Goal: Task Accomplishment & Management: Complete application form

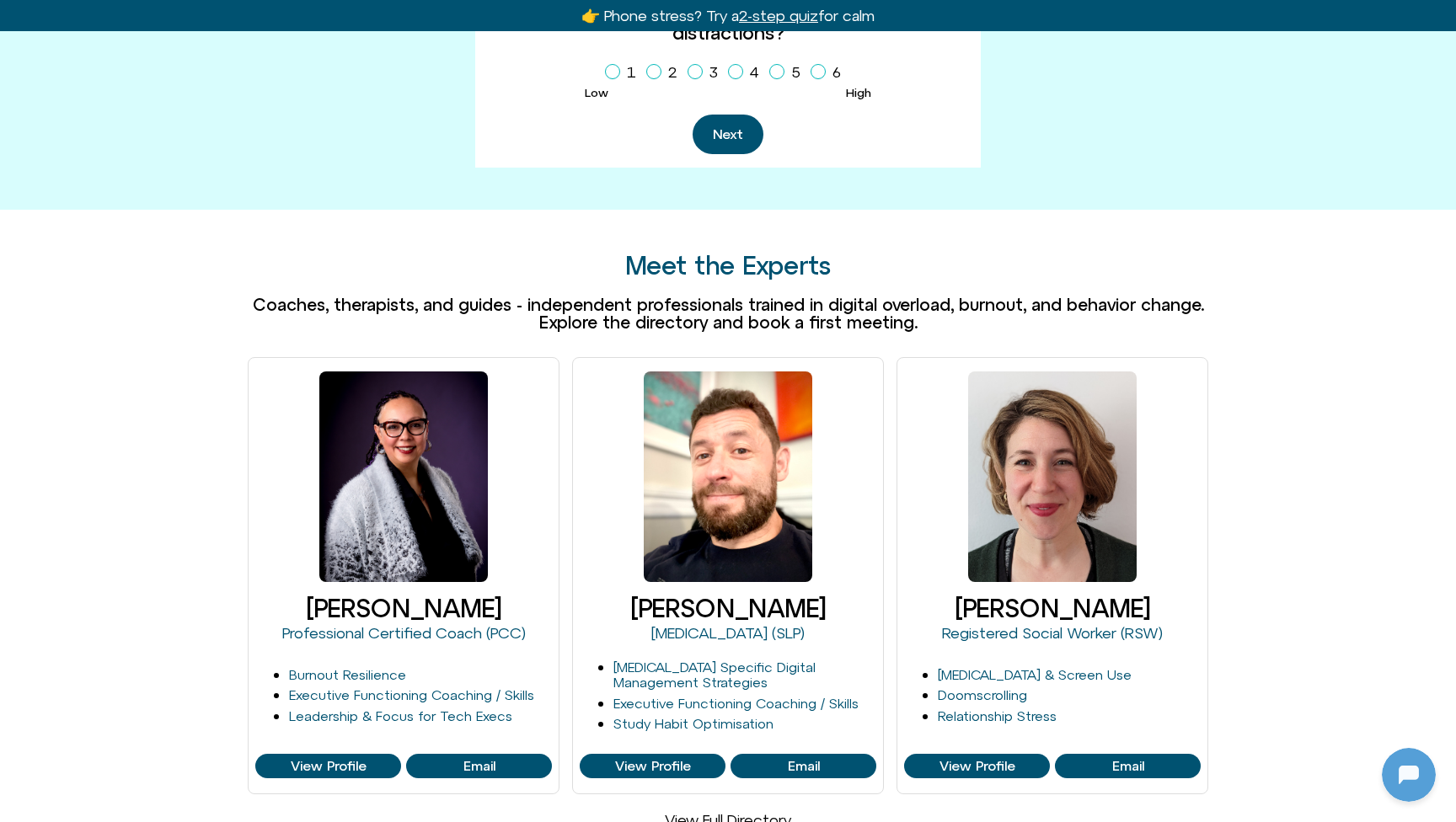
scroll to position [905, 0]
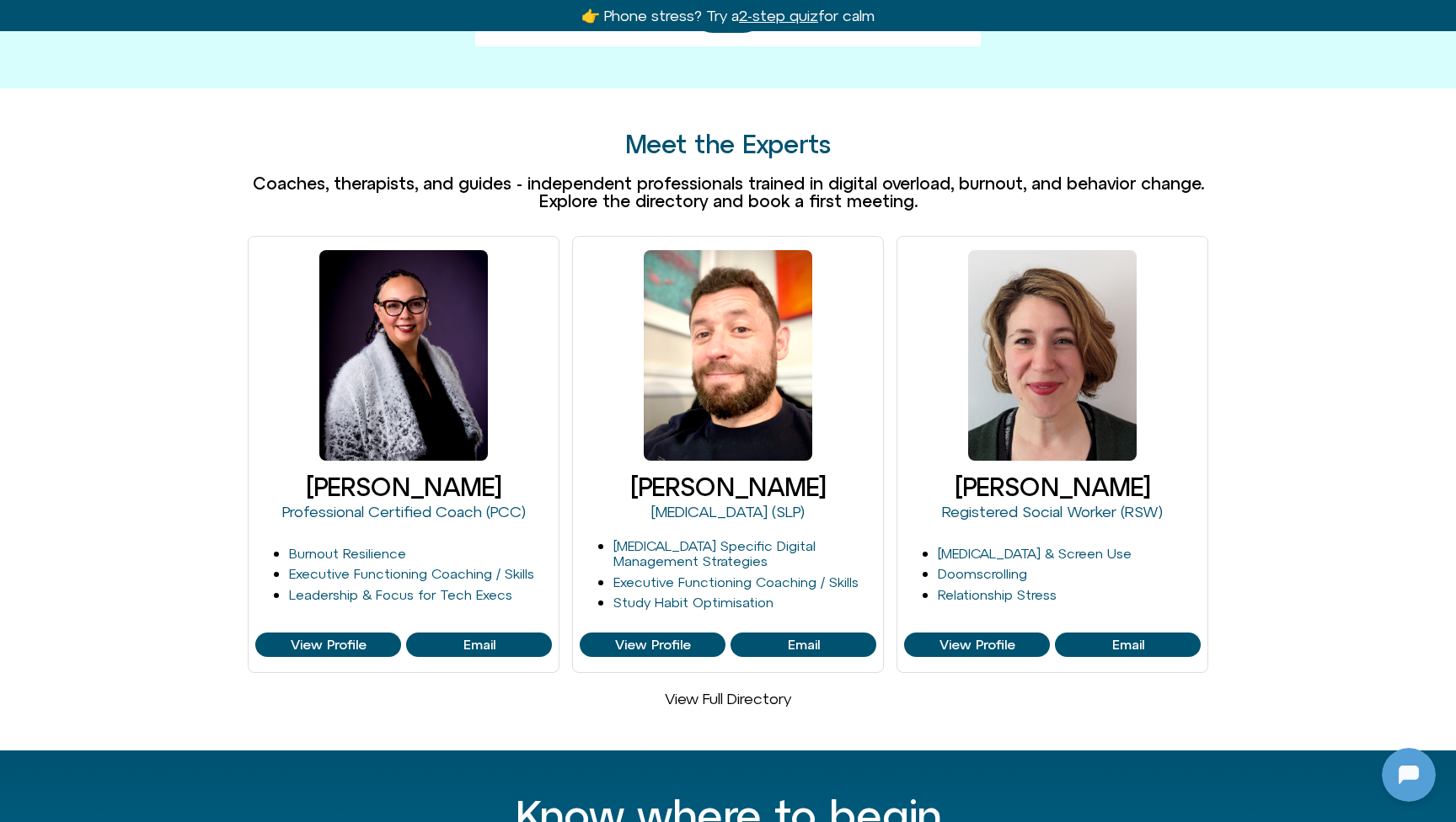
click at [706, 690] on link "View Full Directory" at bounding box center [728, 698] width 127 height 18
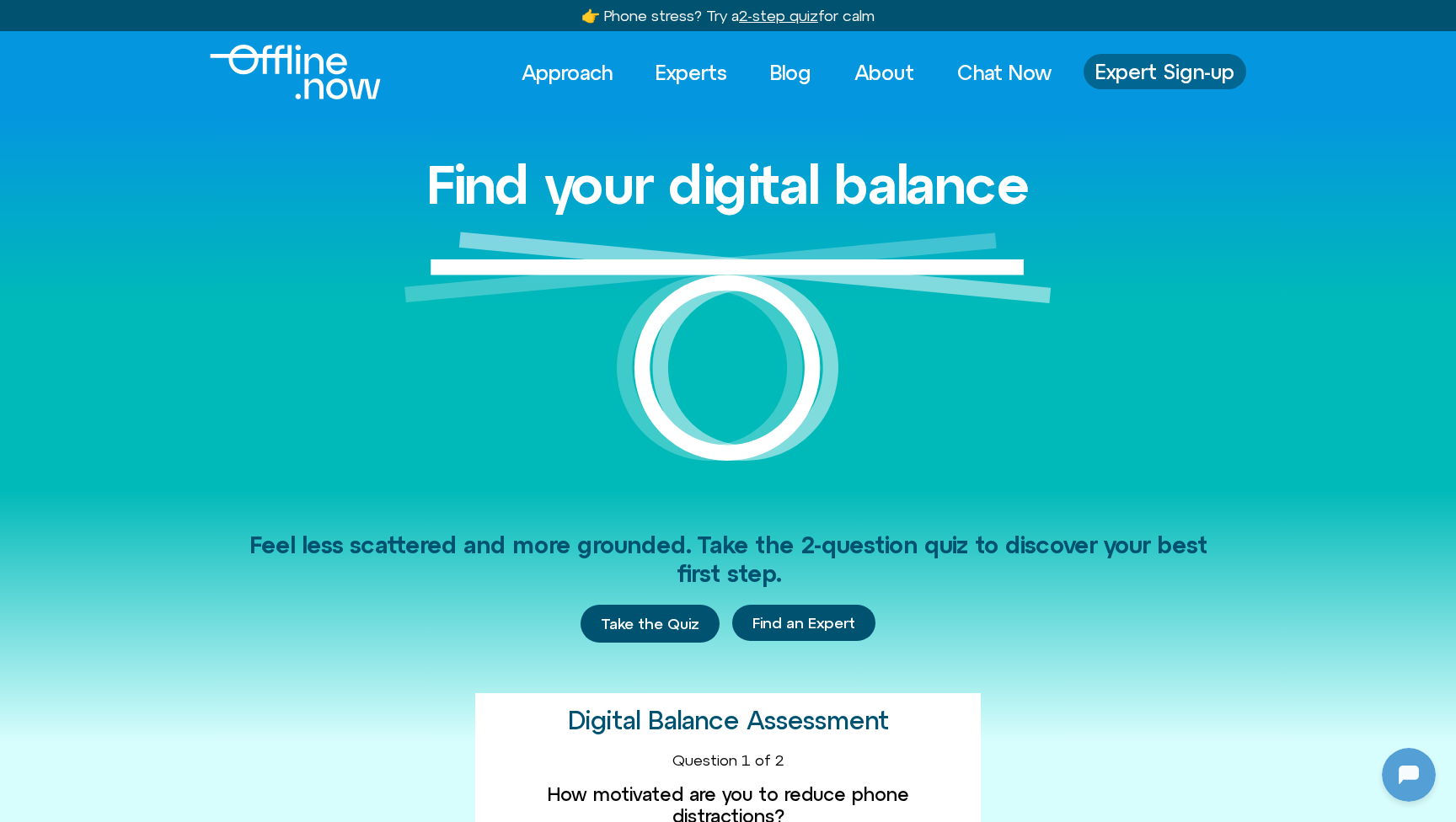
scroll to position [0, 0]
click at [1151, 71] on span "Expert Sign-up" at bounding box center [1165, 72] width 139 height 22
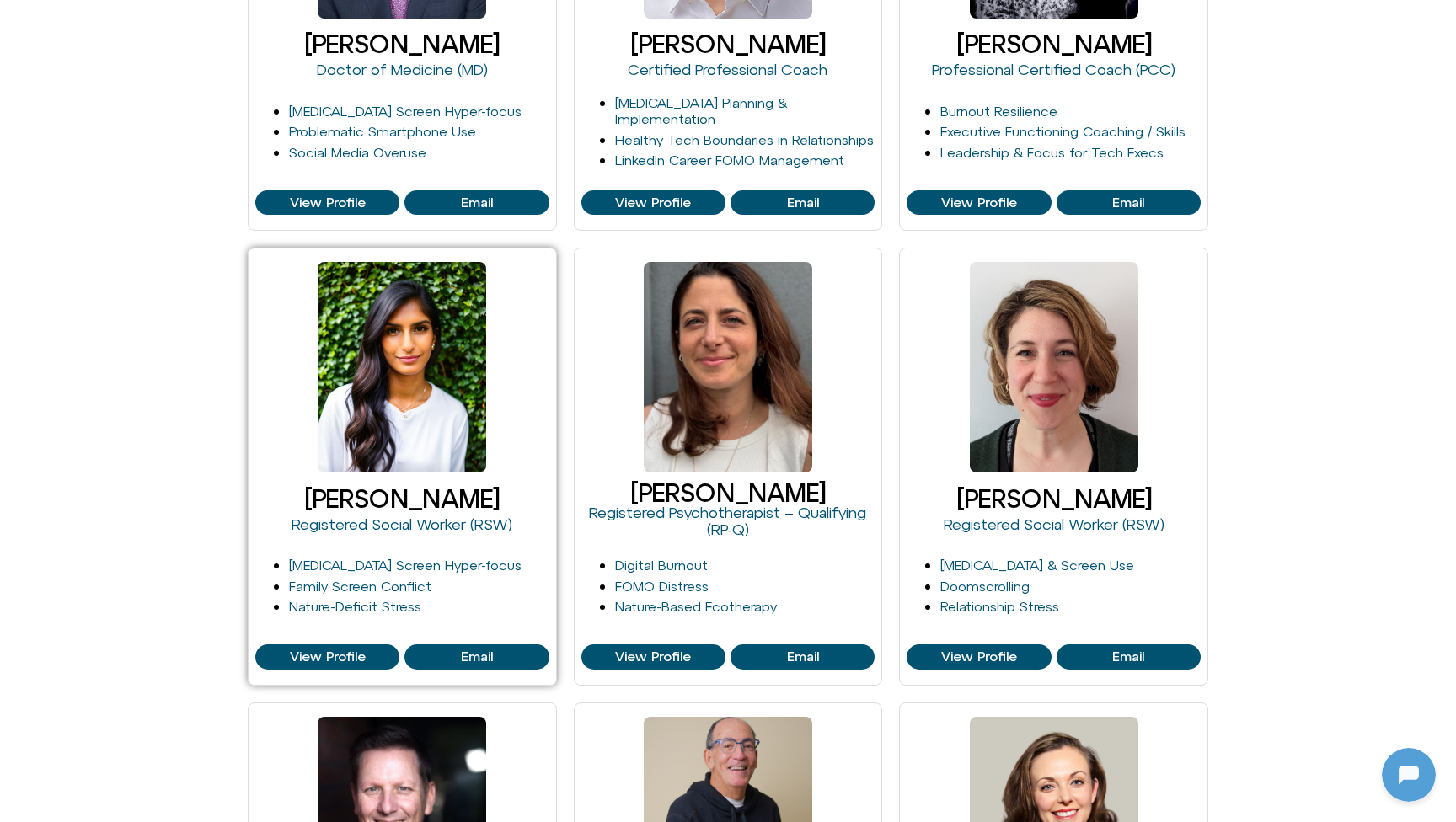
scroll to position [1001, 0]
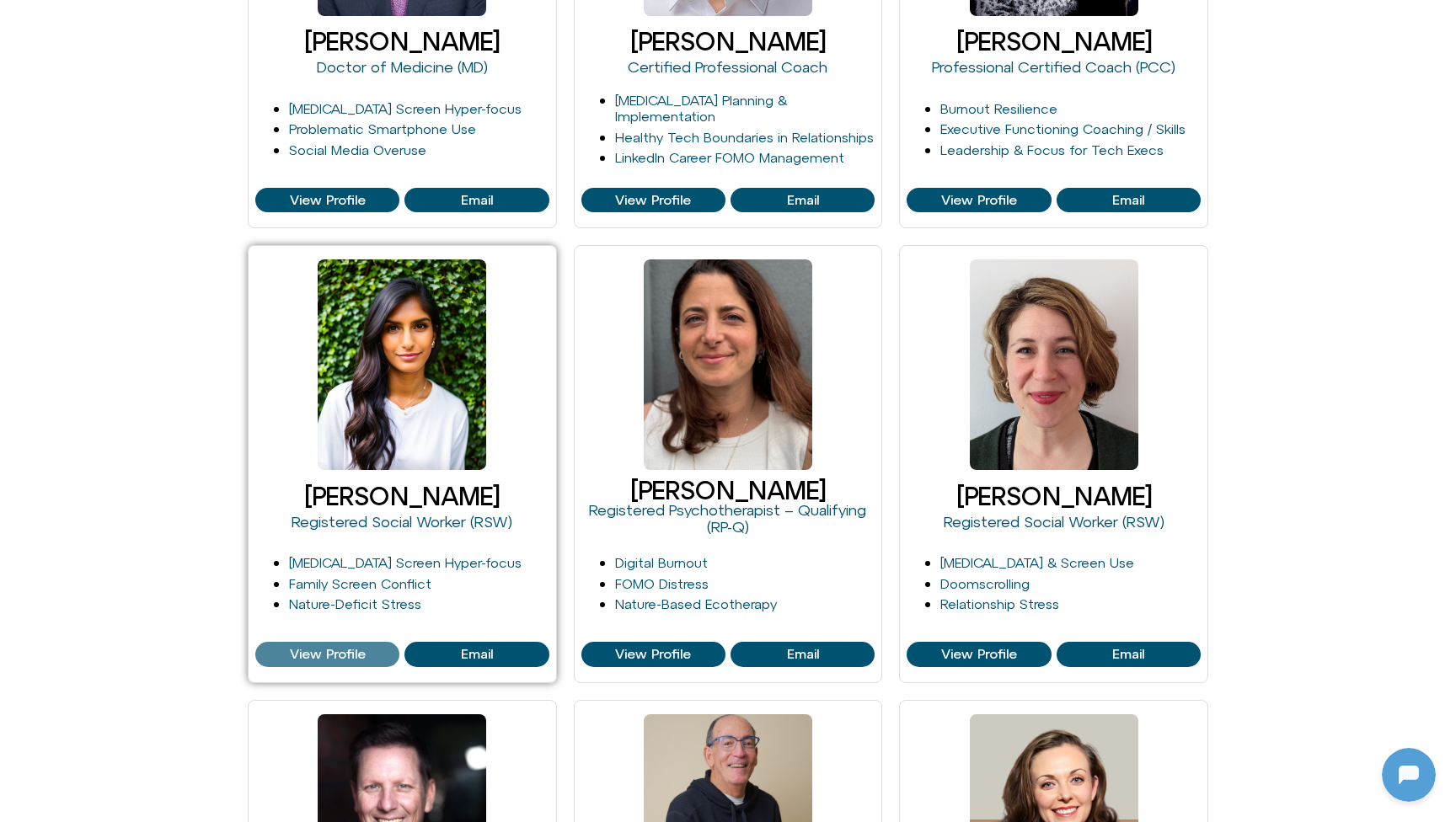
click at [312, 647] on span "View Profile" at bounding box center [328, 654] width 76 height 15
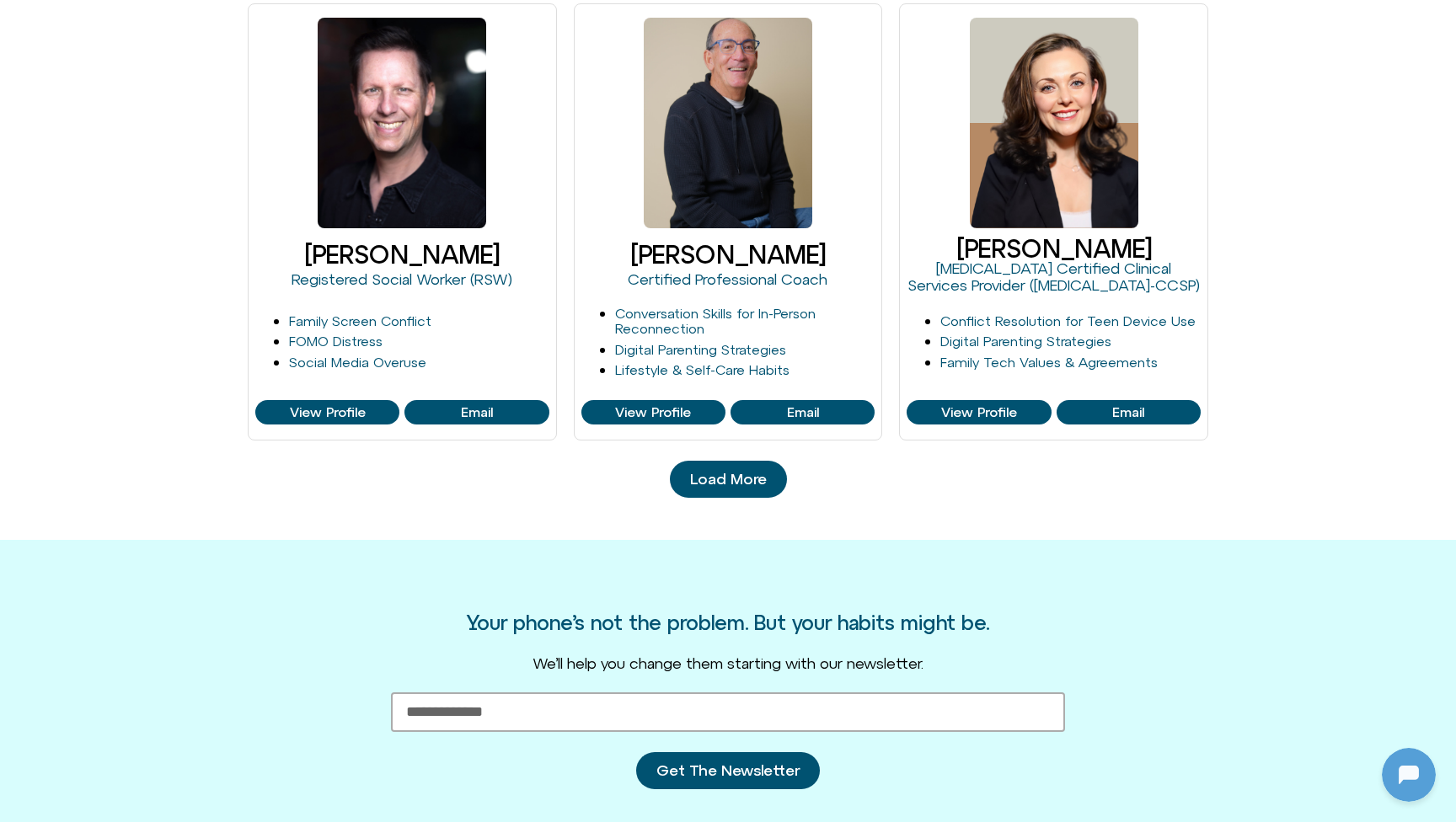
scroll to position [1871, 0]
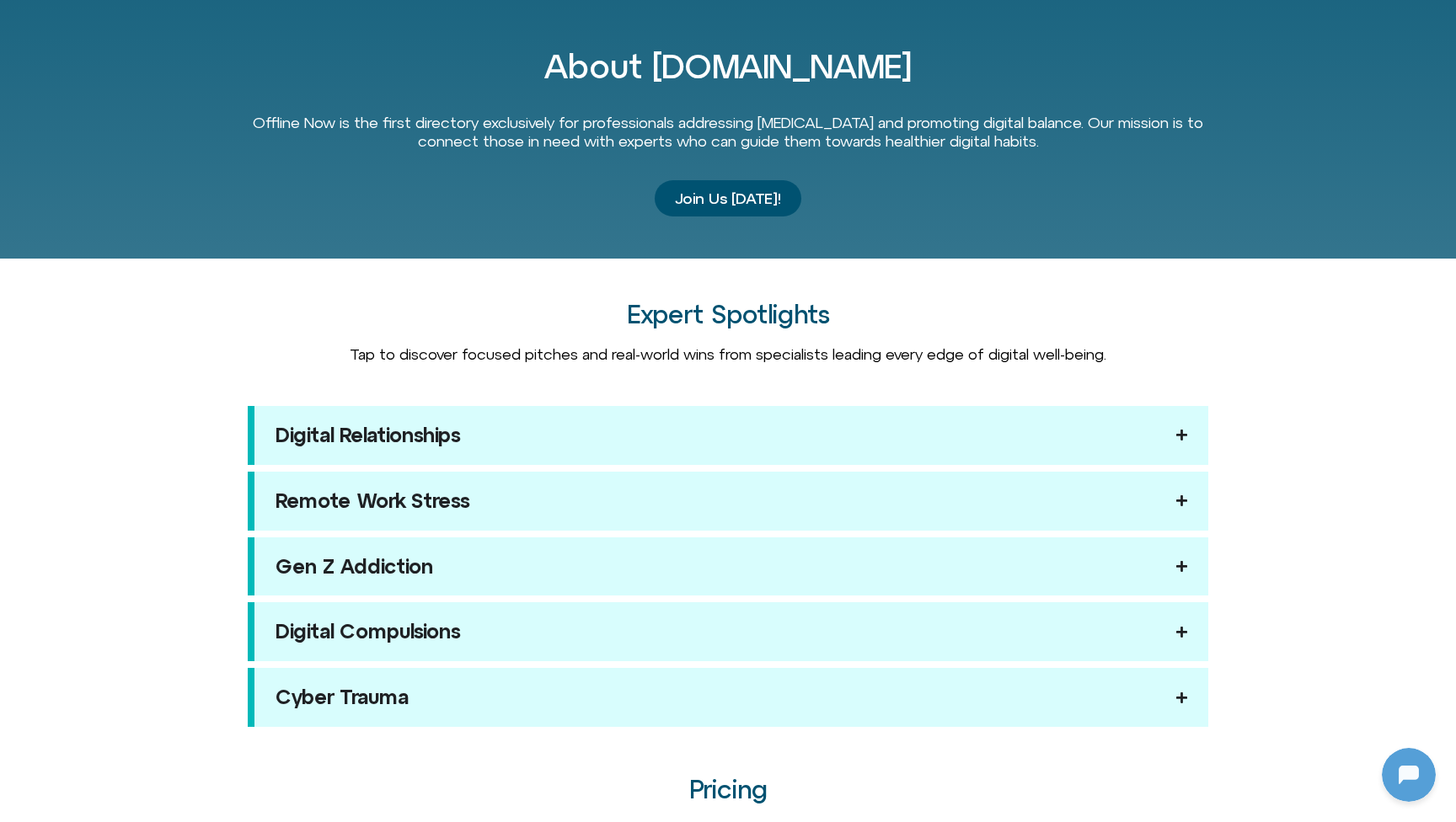
scroll to position [1360, 0]
